Goal: Transaction & Acquisition: Purchase product/service

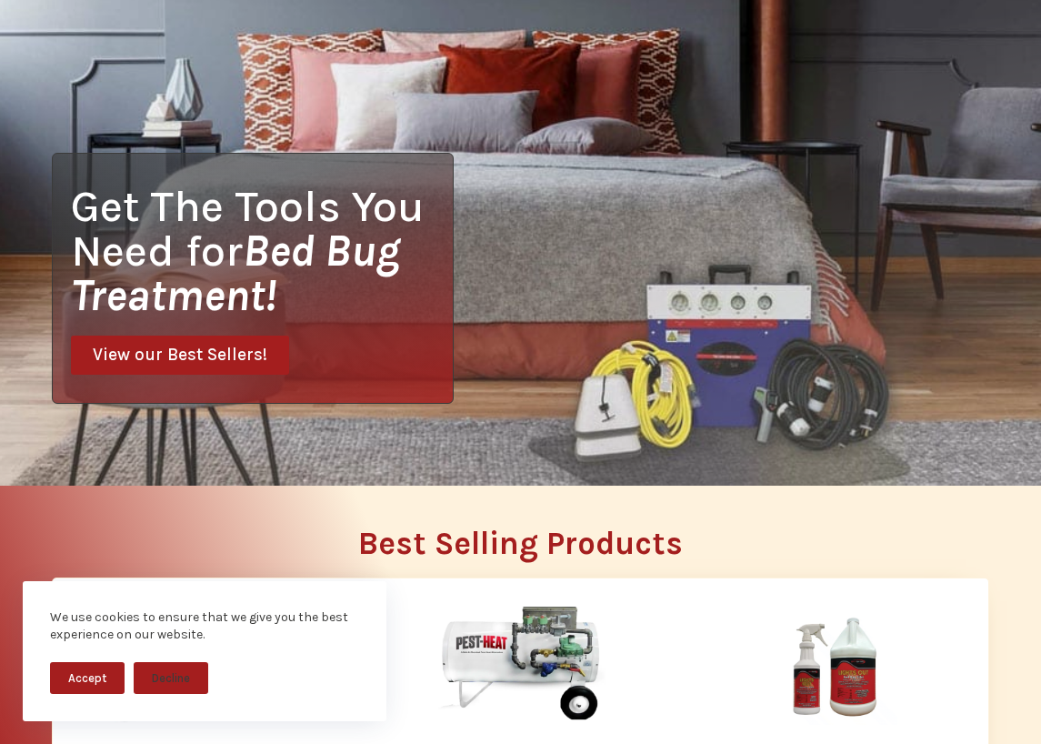
scroll to position [546, 0]
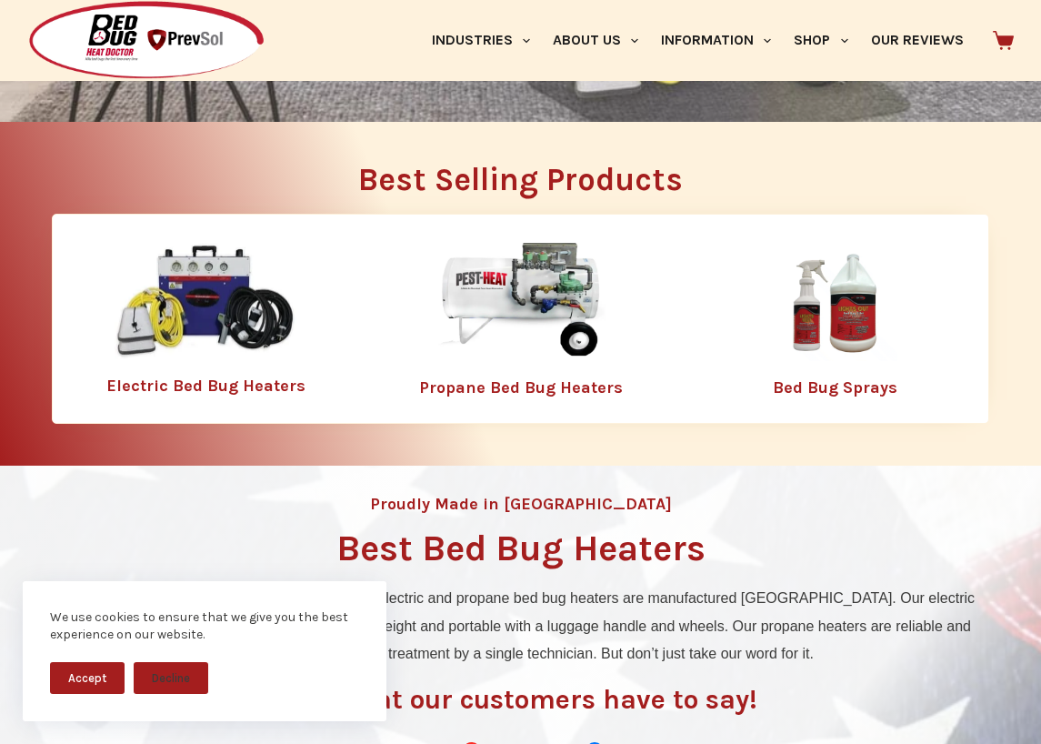
click at [861, 314] on img at bounding box center [836, 302] width 236 height 118
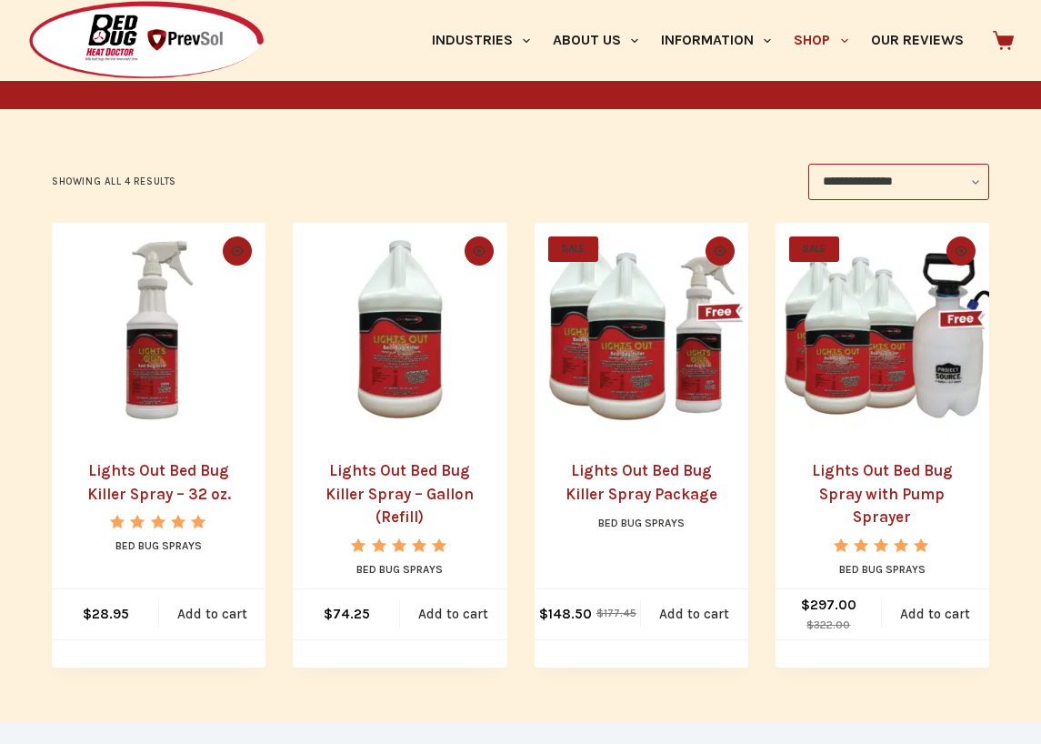
click at [181, 475] on link "Lights Out Bed Bug Killer Spray – 32 oz." at bounding box center [159, 482] width 144 height 42
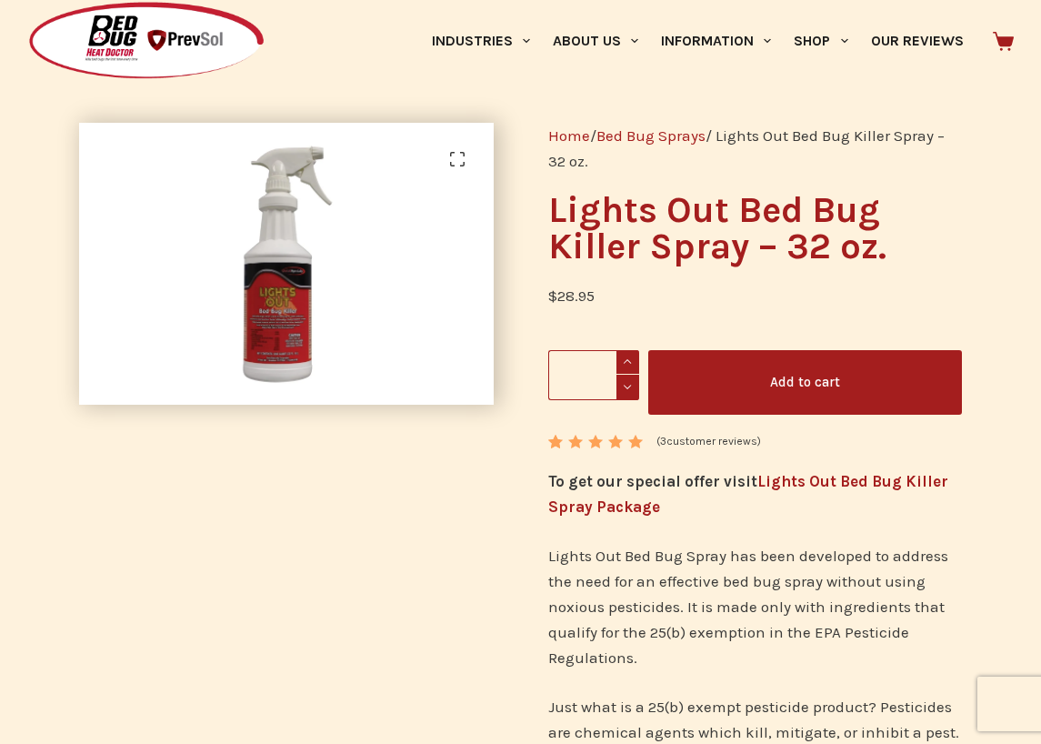
scroll to position [91, 0]
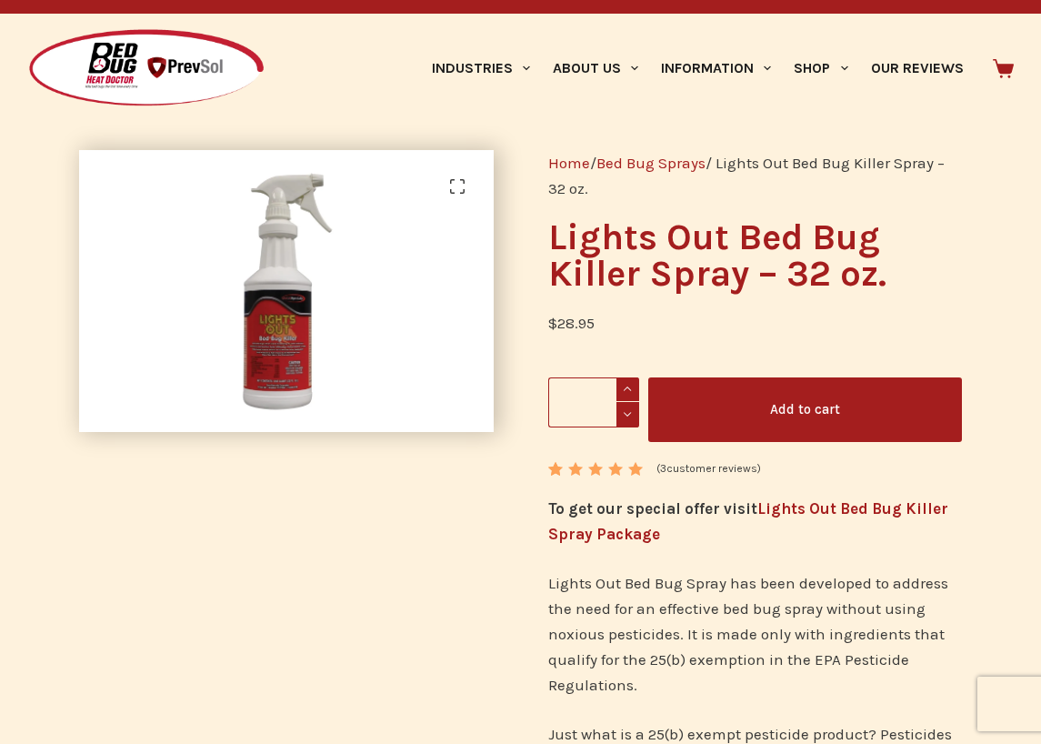
scroll to position [0, 0]
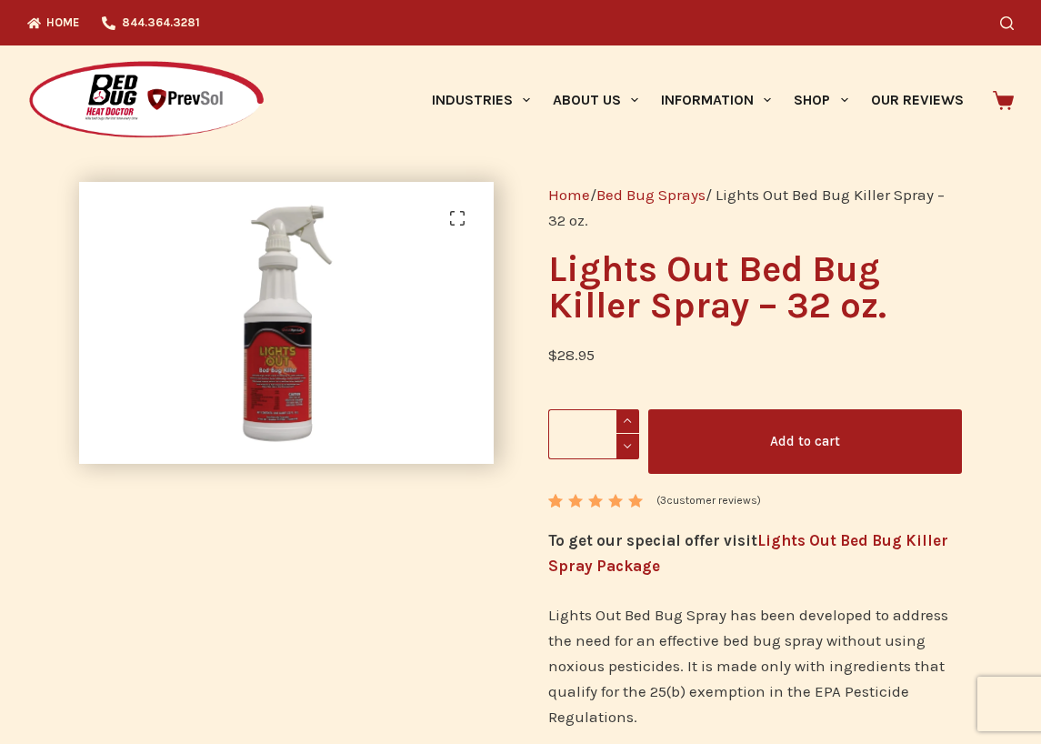
click at [791, 437] on button "Add to cart" at bounding box center [806, 441] width 314 height 65
